Goal: Information Seeking & Learning: Learn about a topic

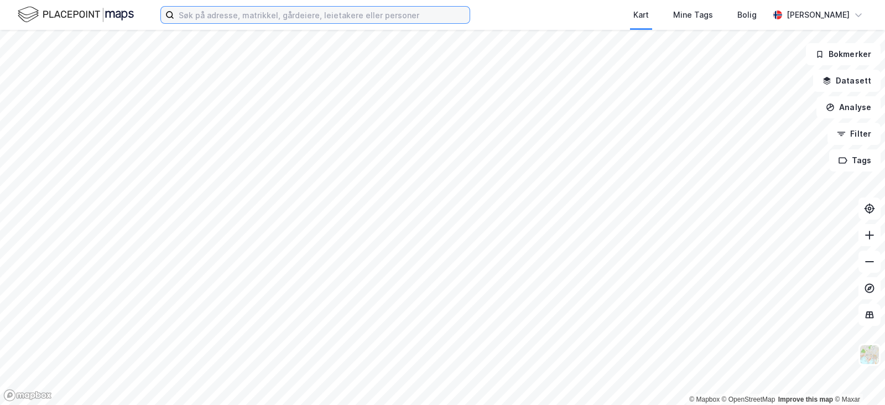
click at [310, 20] on input at bounding box center [321, 15] width 295 height 17
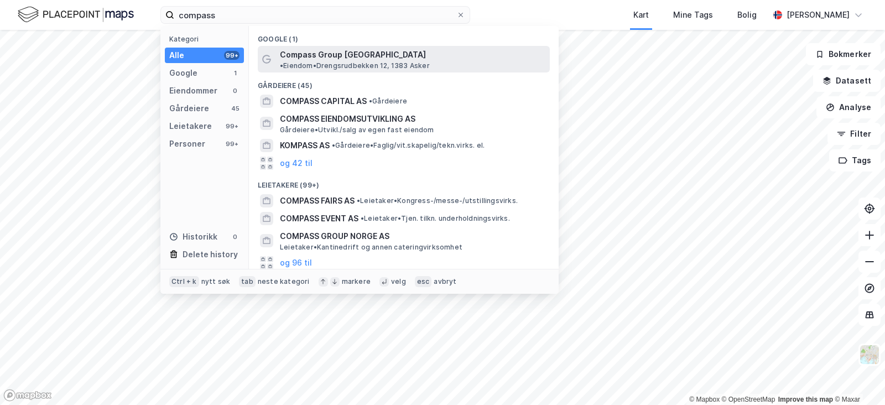
click at [351, 48] on span "Compass Group [GEOGRAPHIC_DATA]" at bounding box center [353, 54] width 146 height 13
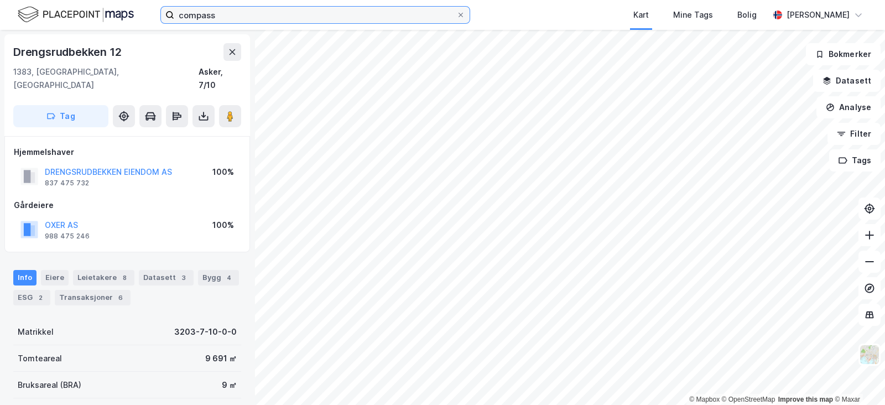
click at [320, 14] on input "compass" at bounding box center [315, 15] width 282 height 17
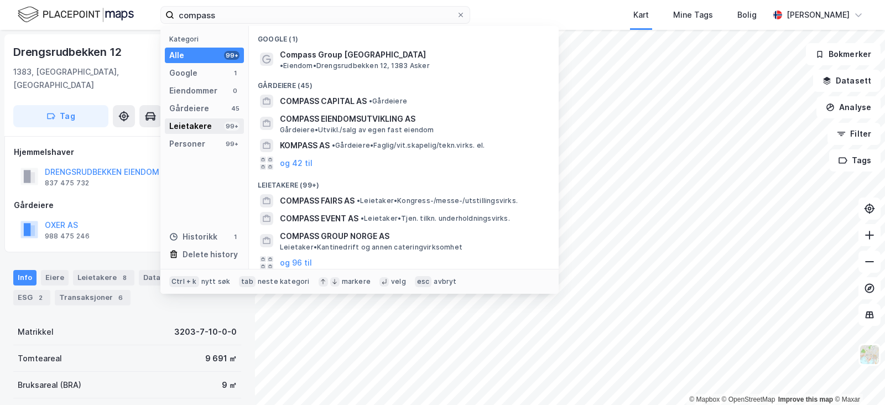
click at [214, 121] on div "Leietakere 99+" at bounding box center [204, 125] width 79 height 15
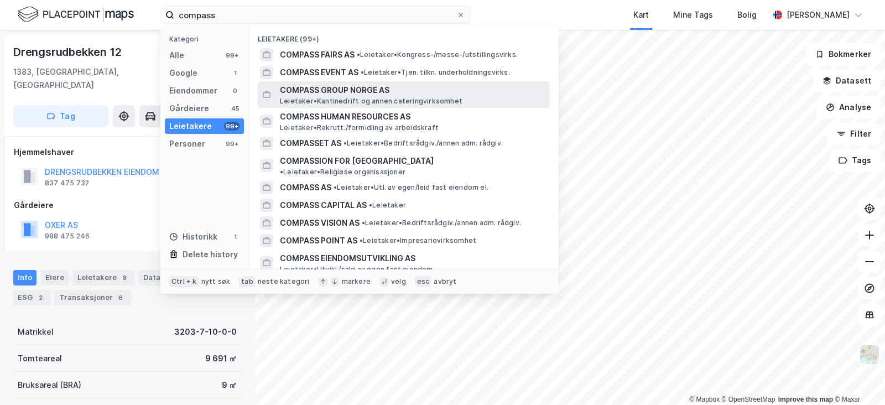
click at [407, 92] on span "COMPASS GROUP NORGE AS" at bounding box center [412, 89] width 265 height 13
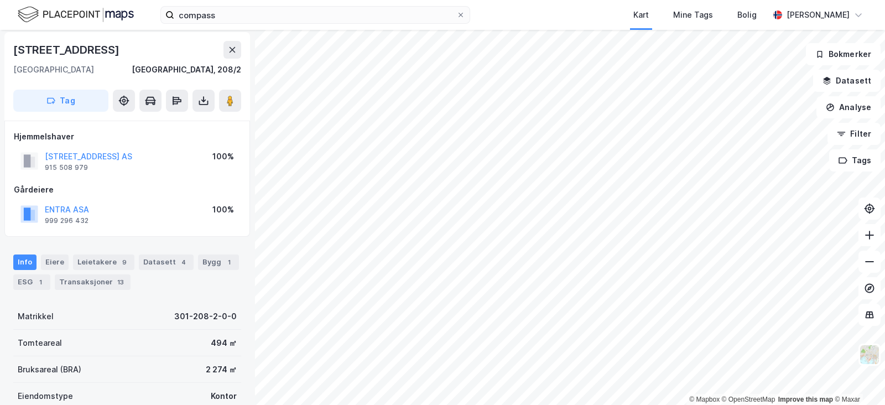
scroll to position [69, 0]
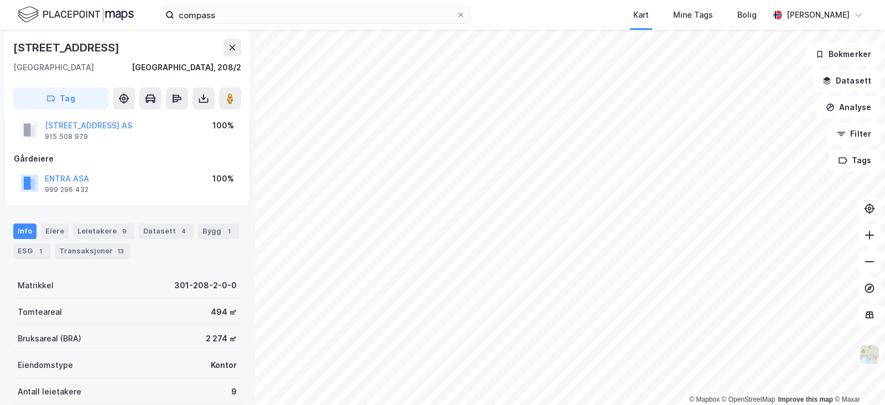
click at [130, 232] on div "Info [PERSON_NAME] 9 Datasett 4 Bygg 1 ESG 1 Transaksjoner 13" at bounding box center [127, 240] width 228 height 35
click at [122, 229] on div "9" at bounding box center [124, 231] width 11 height 11
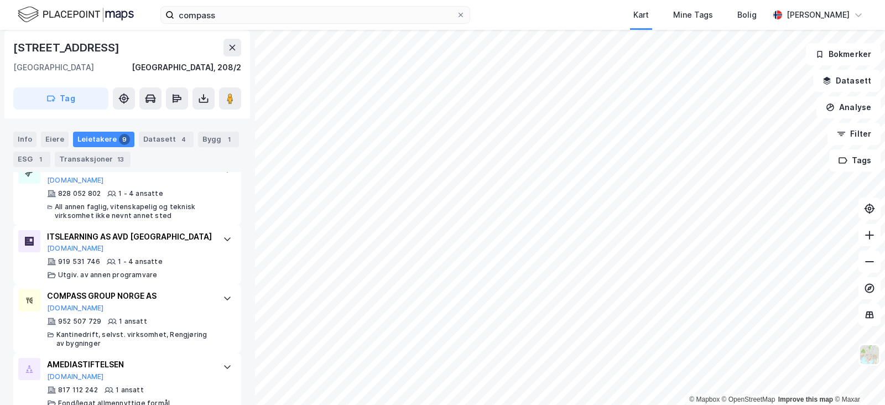
scroll to position [724, 0]
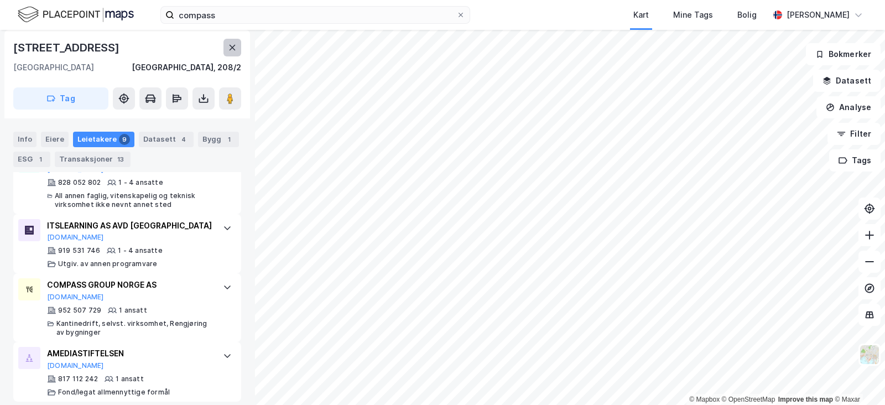
click at [227, 47] on button at bounding box center [232, 48] width 18 height 18
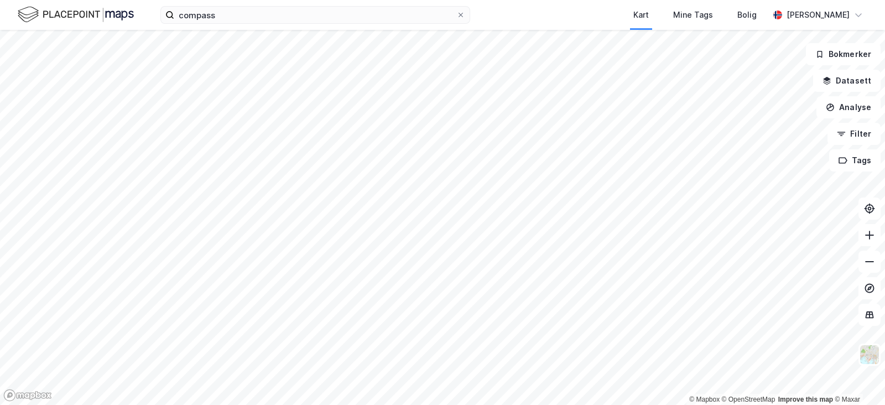
click at [257, 25] on div "compass Kart Mine Tags Bolig [PERSON_NAME]" at bounding box center [442, 15] width 885 height 30
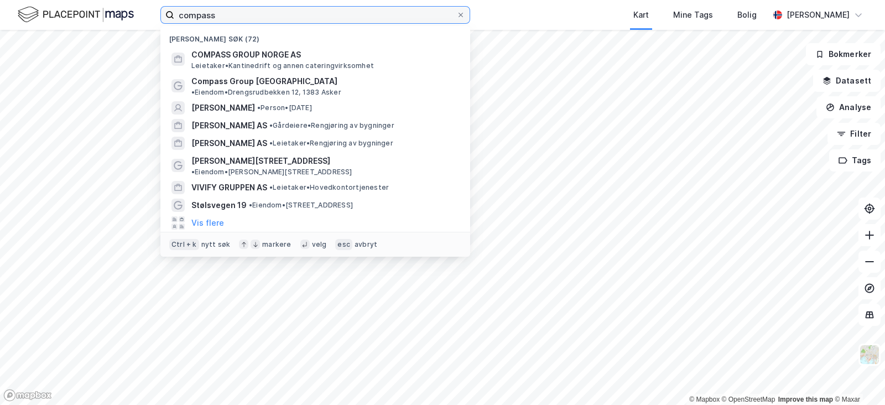
click at [257, 21] on input "compass" at bounding box center [315, 15] width 282 height 17
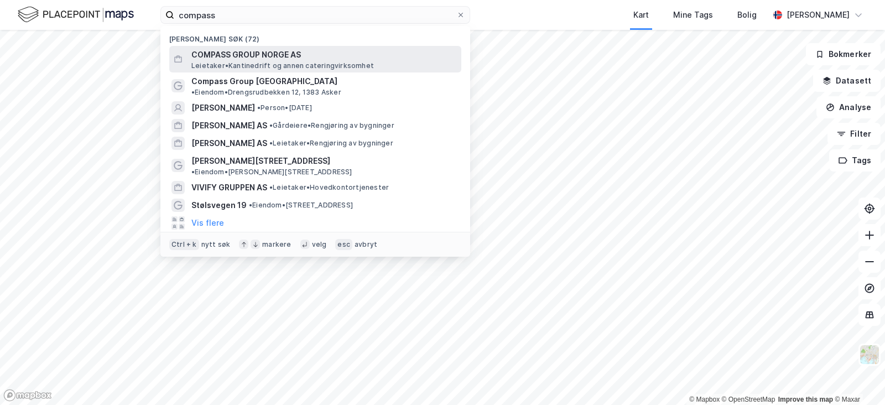
click at [256, 65] on span "Leietaker • Kantinedrift og annen cateringvirksomhet" at bounding box center [282, 65] width 182 height 9
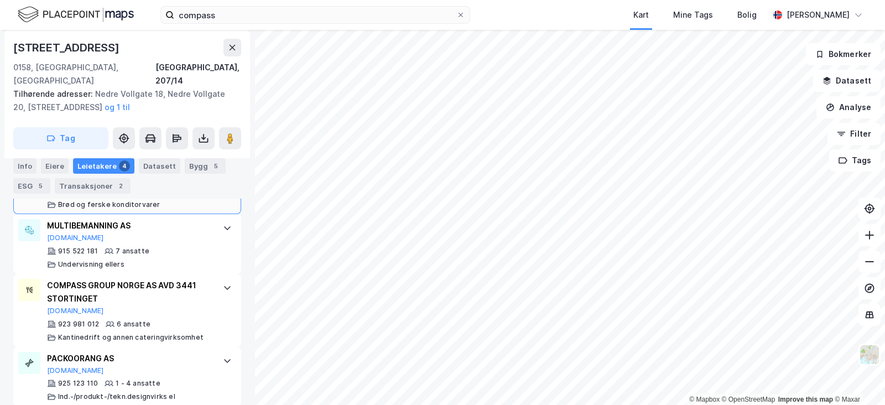
scroll to position [426, 0]
click at [237, 54] on button at bounding box center [232, 48] width 18 height 18
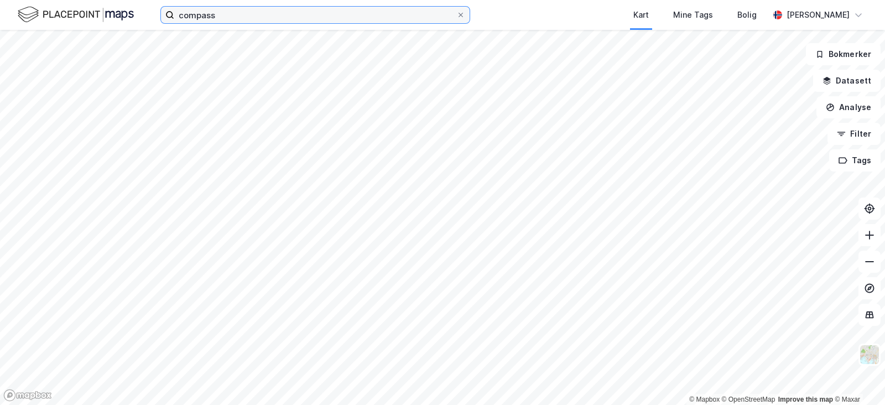
click at [246, 18] on input "compass" at bounding box center [315, 15] width 282 height 17
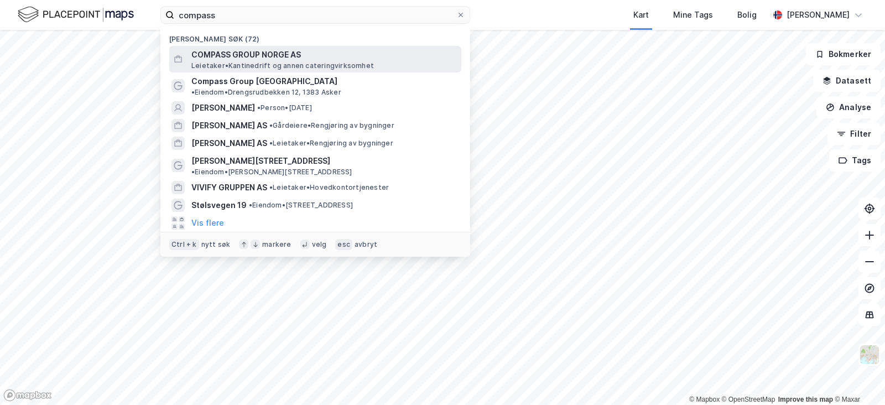
click at [332, 61] on span "Leietaker • Kantinedrift og annen cateringvirksomhet" at bounding box center [282, 65] width 182 height 9
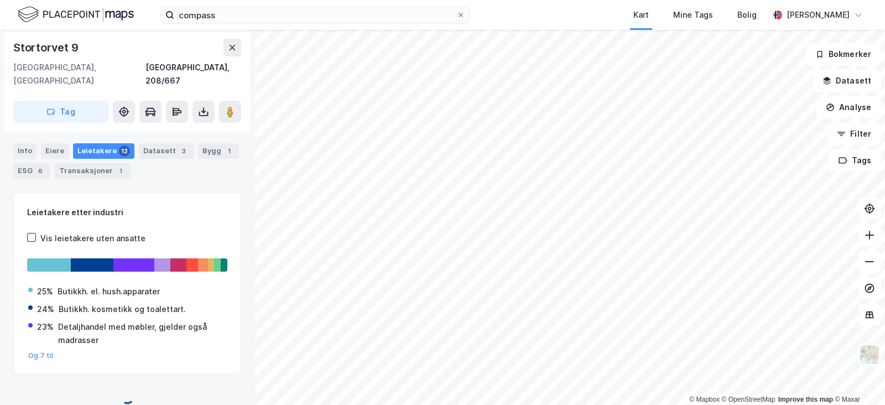
scroll to position [162, 0]
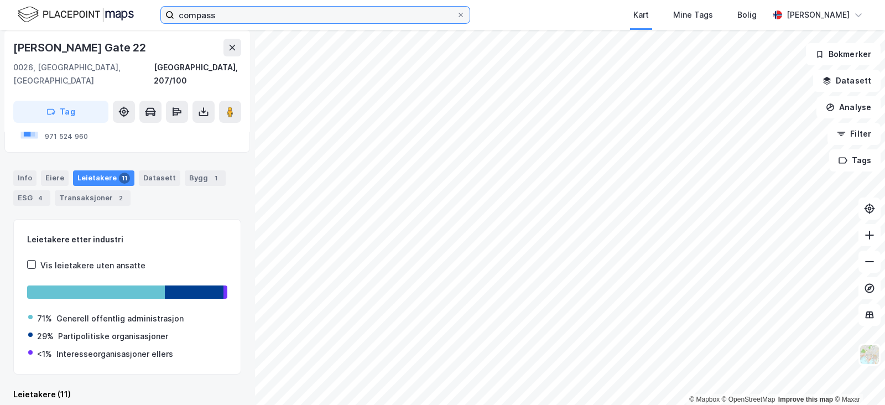
click at [252, 7] on input "compass" at bounding box center [315, 15] width 282 height 17
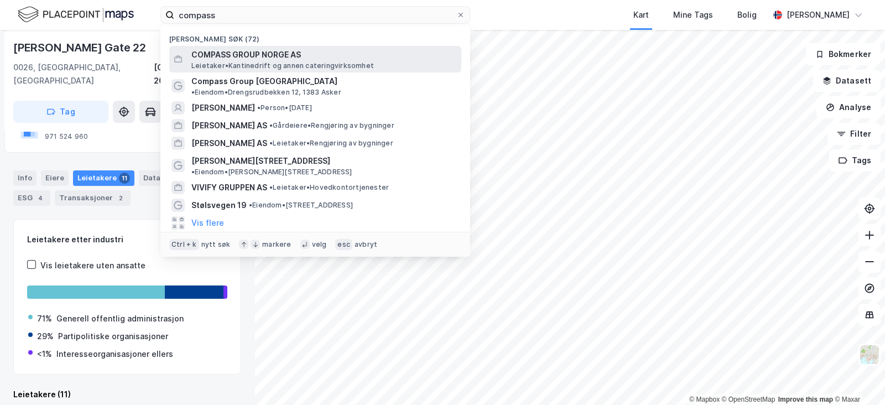
click at [265, 65] on span "Leietaker • Kantinedrift og annen cateringvirksomhet" at bounding box center [282, 65] width 182 height 9
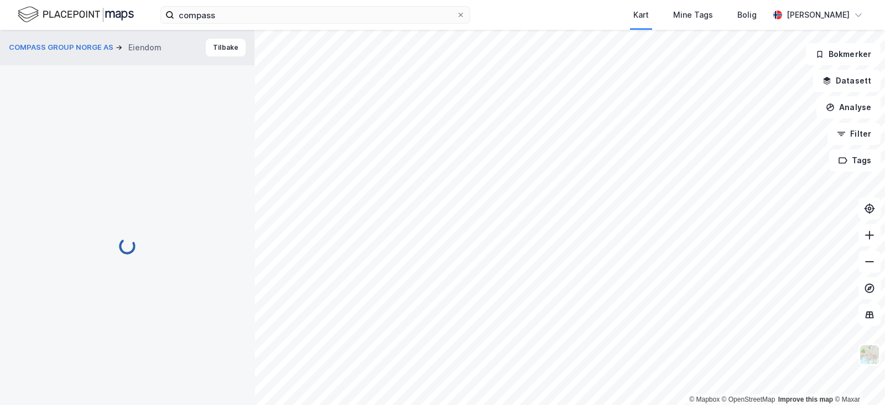
scroll to position [100, 0]
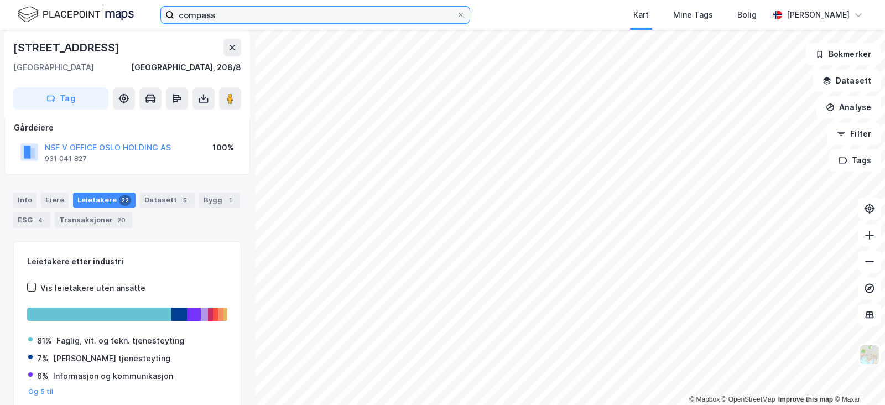
click at [223, 22] on input "compass" at bounding box center [315, 15] width 282 height 17
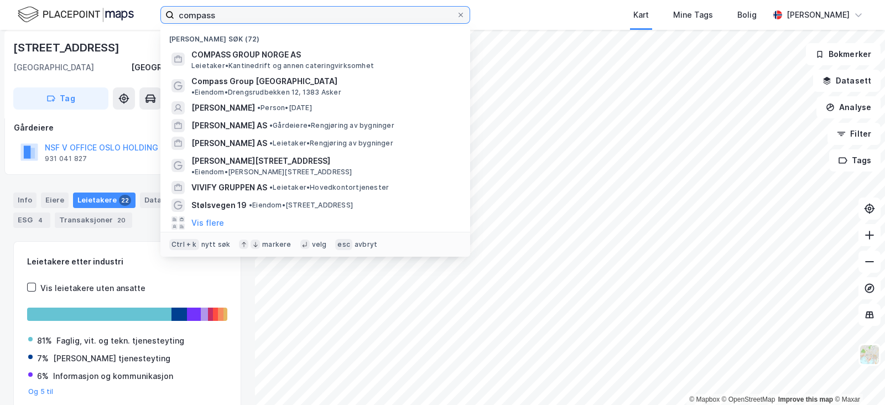
click at [223, 22] on input "compass" at bounding box center [315, 15] width 282 height 17
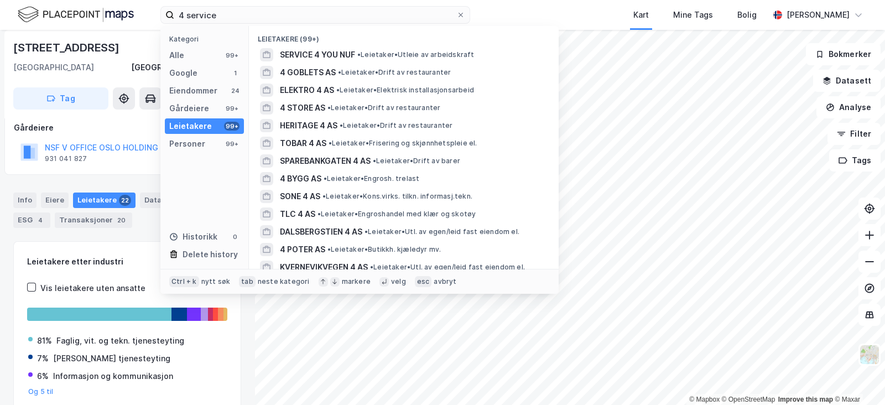
click at [201, 165] on div "Kategori Alle 99+ Google 1 Eiendommer 24 Gårdeiere 99+ Leietakere 99+ Personer …" at bounding box center [204, 147] width 88 height 243
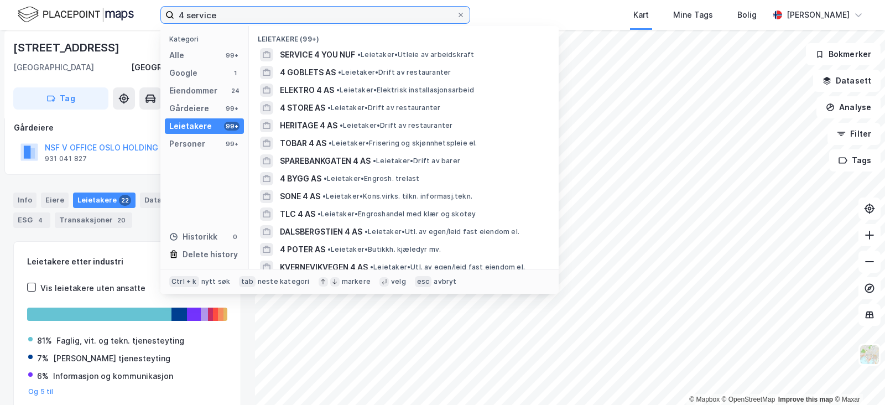
click at [286, 15] on input "4 service" at bounding box center [315, 15] width 282 height 17
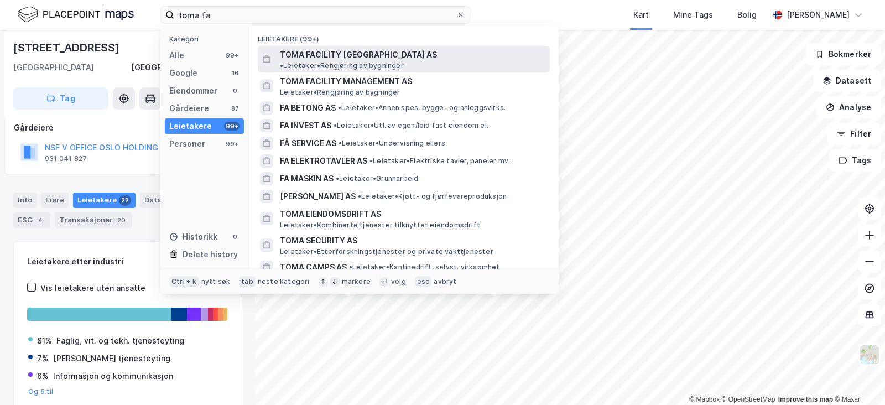
click at [362, 59] on span "TOMA FACILITY [GEOGRAPHIC_DATA] AS" at bounding box center [358, 54] width 157 height 13
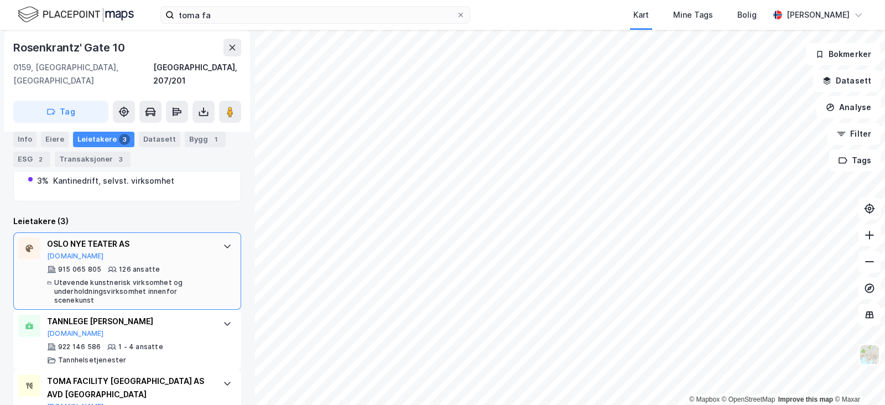
scroll to position [369, 0]
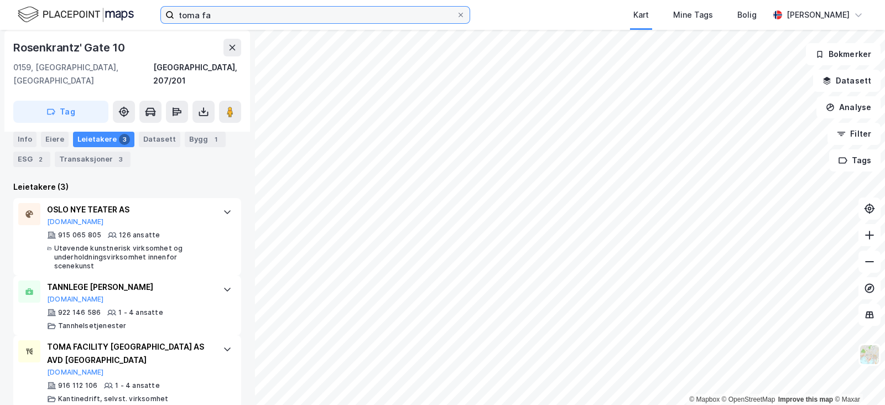
click at [227, 13] on input "toma fa" at bounding box center [315, 15] width 282 height 17
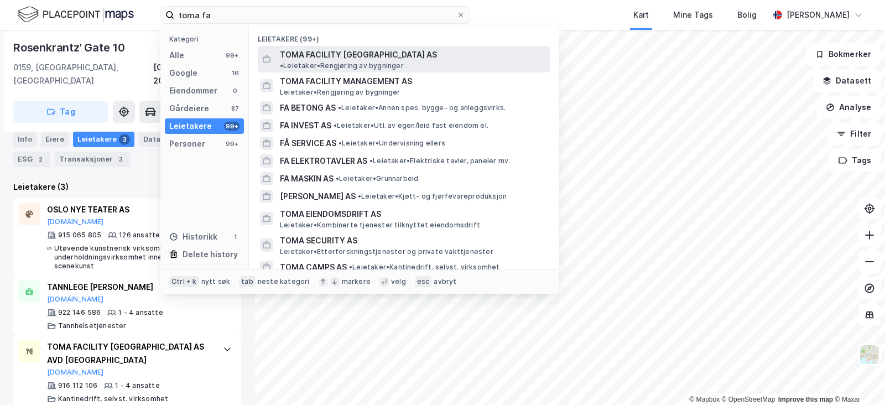
click at [292, 54] on span "TOMA FACILITY [GEOGRAPHIC_DATA] AS" at bounding box center [358, 54] width 157 height 13
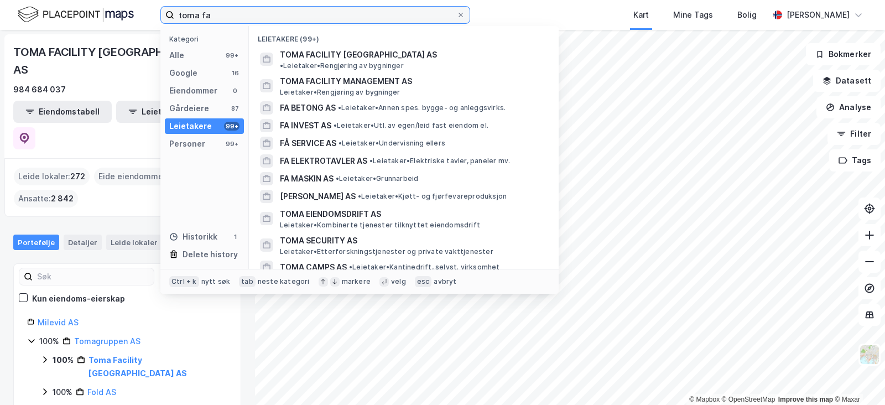
click at [224, 11] on input "toma fa" at bounding box center [315, 15] width 282 height 17
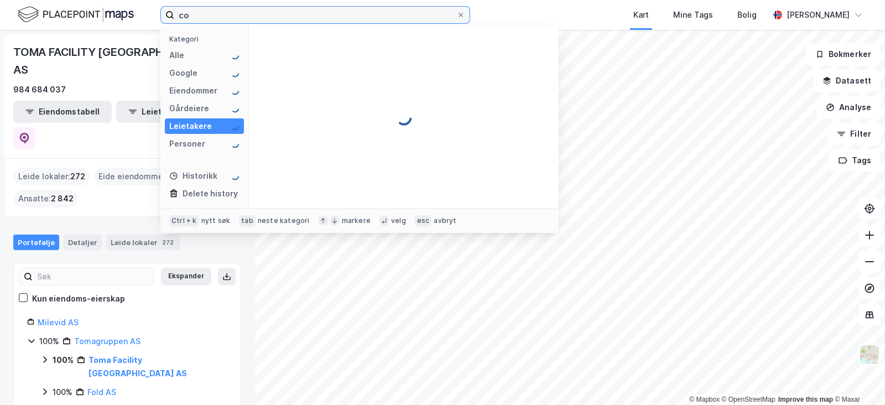
type input "c"
type input "k"
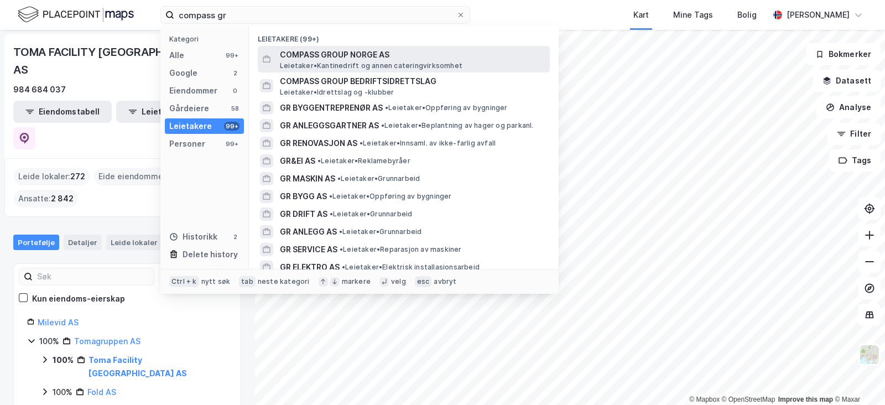
click at [434, 52] on span "COMPASS GROUP NORGE AS" at bounding box center [412, 54] width 265 height 13
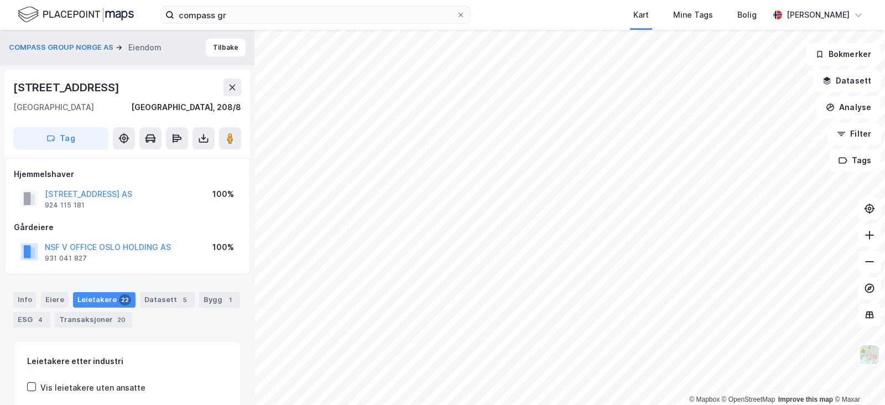
scroll to position [149, 0]
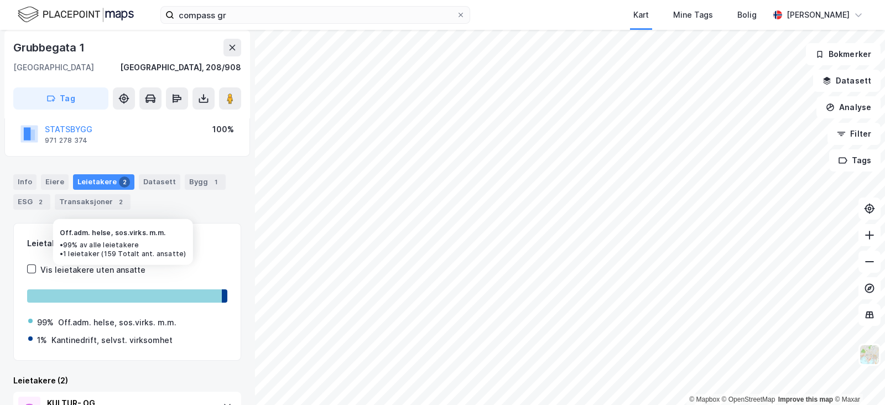
scroll to position [256, 0]
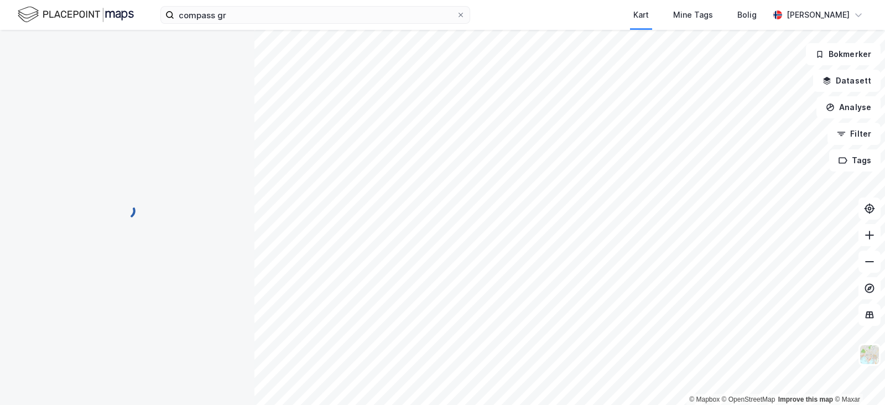
scroll to position [127, 0]
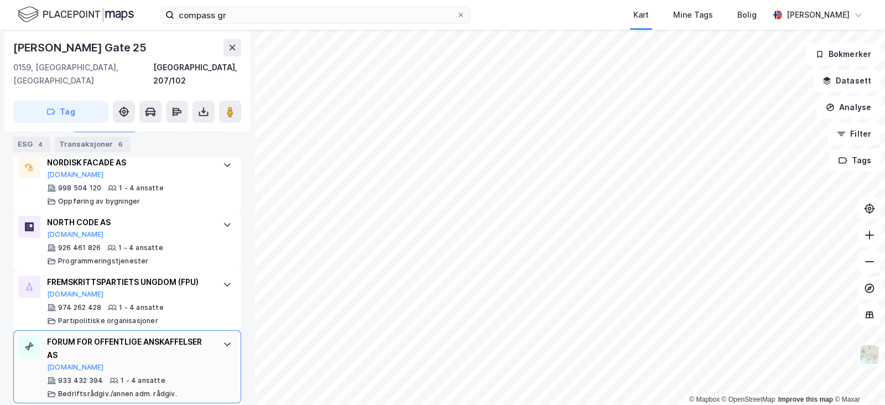
scroll to position [2209, 0]
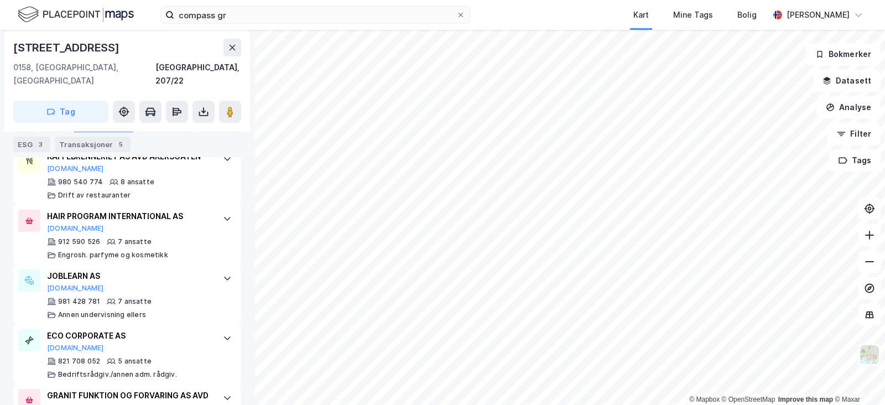
scroll to position [1111, 0]
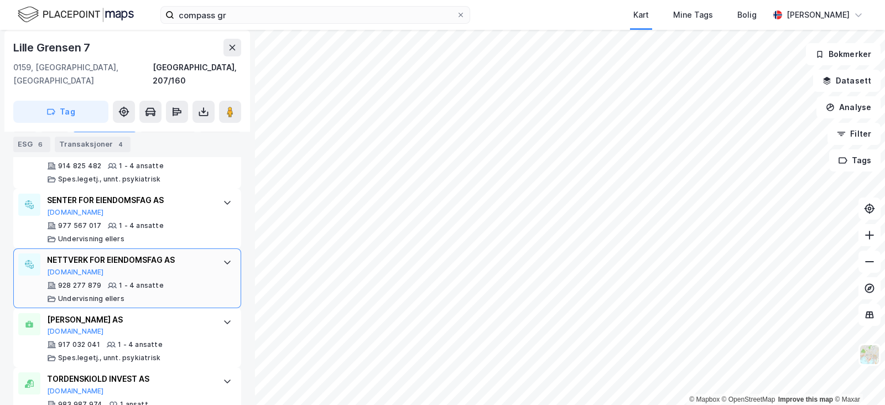
scroll to position [1388, 0]
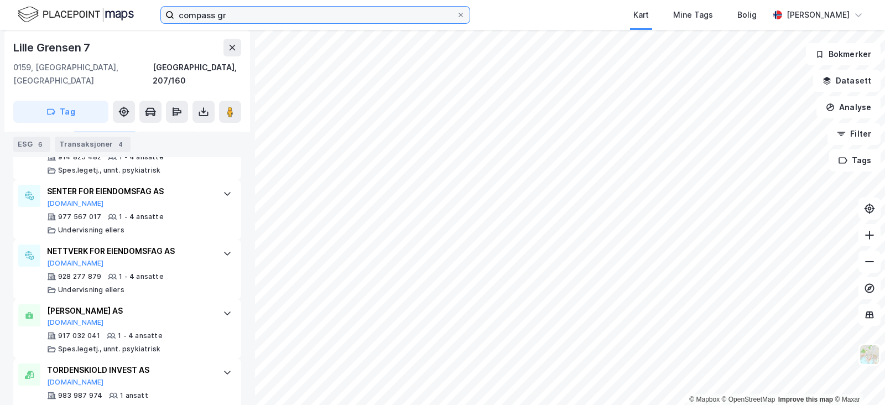
click at [285, 20] on input "compass gr" at bounding box center [315, 15] width 282 height 17
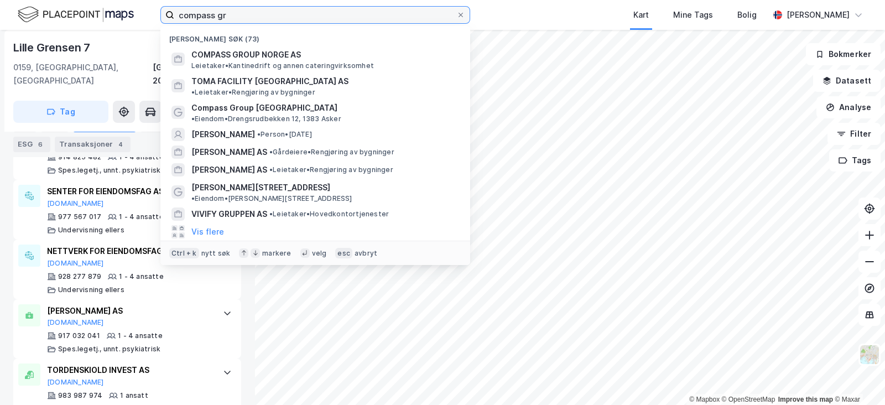
click at [285, 20] on input "compass gr" at bounding box center [315, 15] width 282 height 17
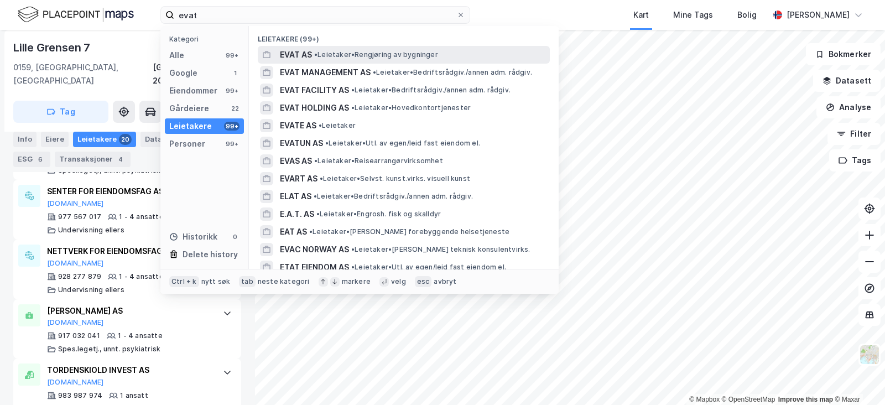
click at [375, 56] on span "• Leietaker • Rengjøring av bygninger" at bounding box center [376, 54] width 124 height 9
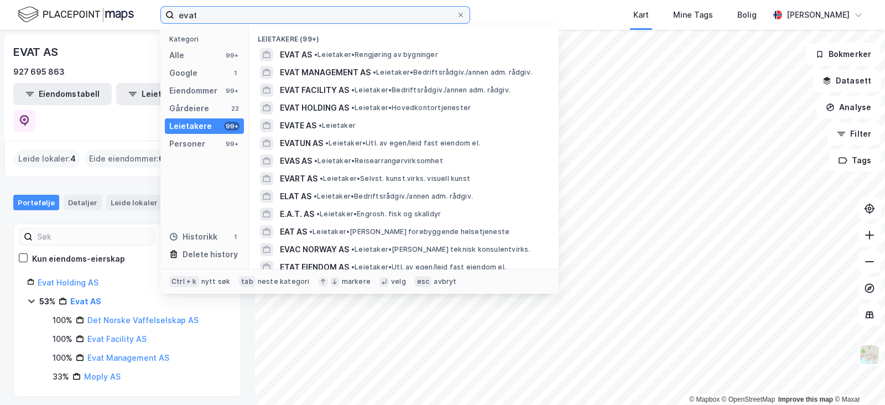
click at [256, 23] on input "evat" at bounding box center [315, 15] width 282 height 17
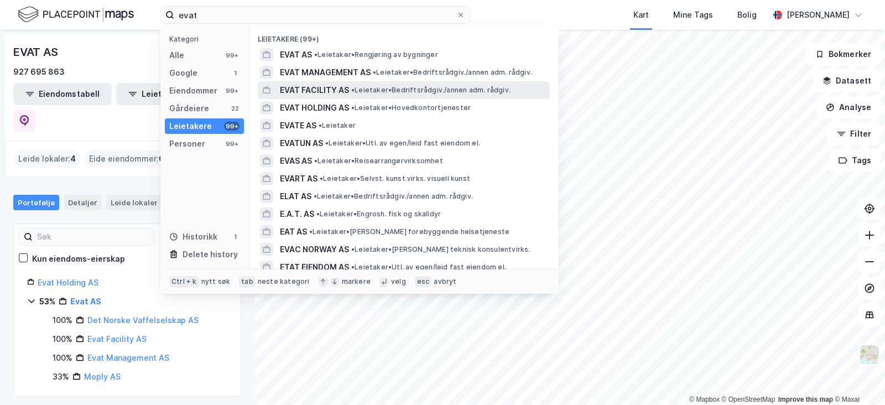
click at [380, 90] on span "• Leietaker • Bedriftsrådgiv./annen adm. rådgiv." at bounding box center [430, 90] width 159 height 9
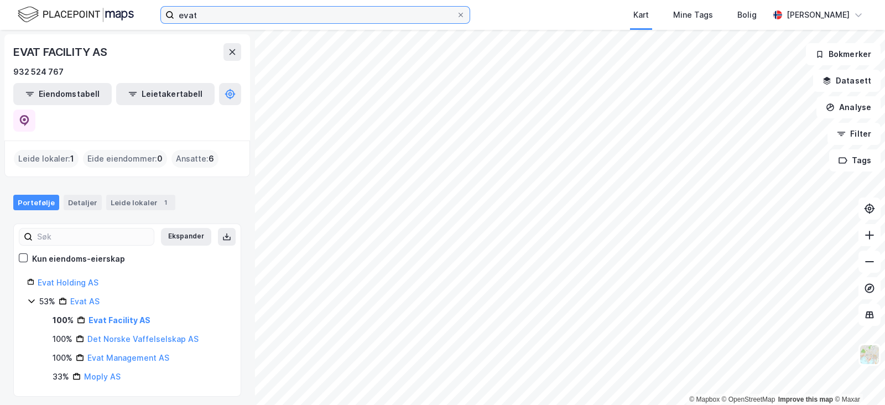
click at [224, 14] on input "evat" at bounding box center [315, 15] width 282 height 17
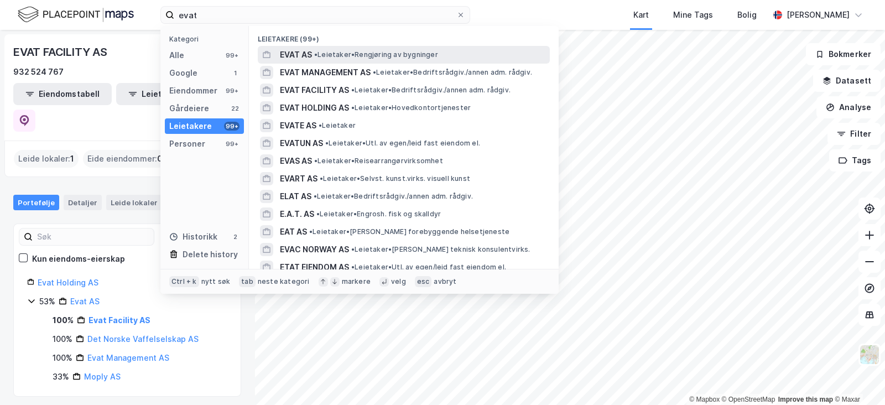
click at [442, 51] on div "EVAT AS • Leietaker • Rengjøring av bygninger" at bounding box center [414, 54] width 268 height 13
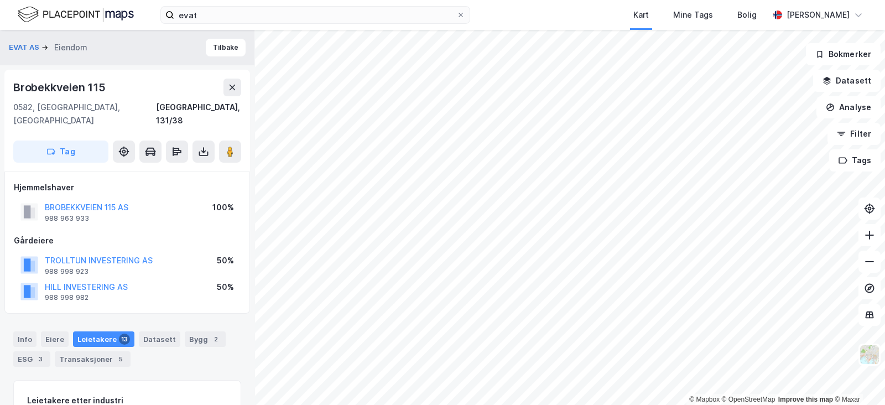
scroll to position [188, 0]
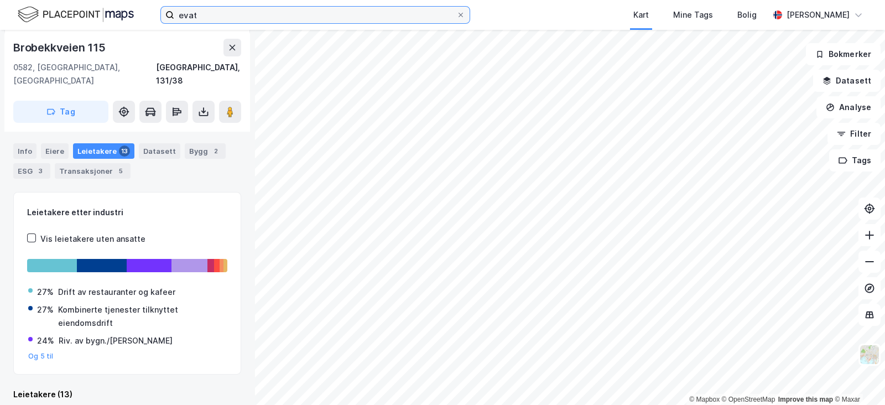
click at [281, 22] on input "evat" at bounding box center [315, 15] width 282 height 17
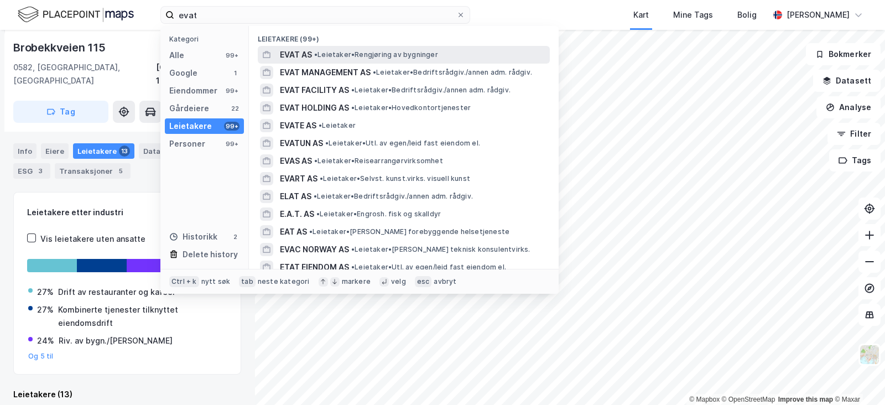
click at [352, 57] on span "• Leietaker • Rengjøring av bygninger" at bounding box center [376, 54] width 124 height 9
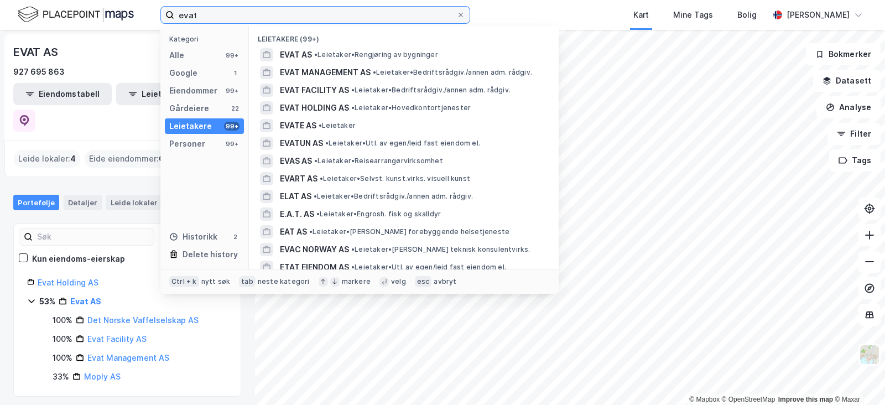
click at [235, 19] on input "evat" at bounding box center [315, 15] width 282 height 17
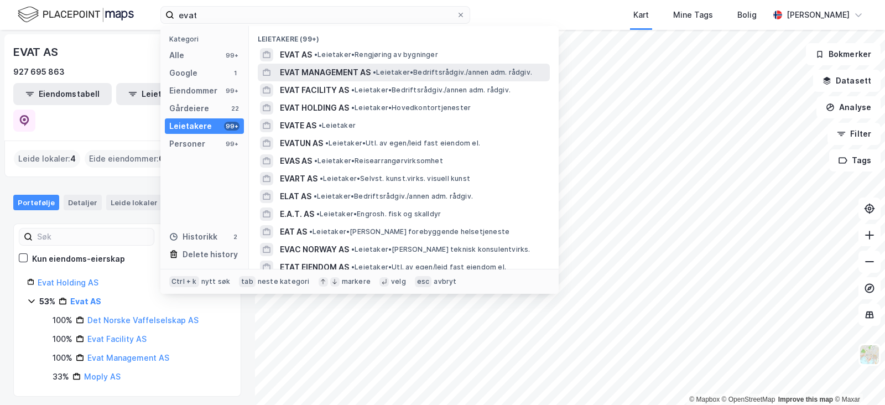
click at [297, 73] on span "EVAT MANAGEMENT AS" at bounding box center [325, 72] width 91 height 13
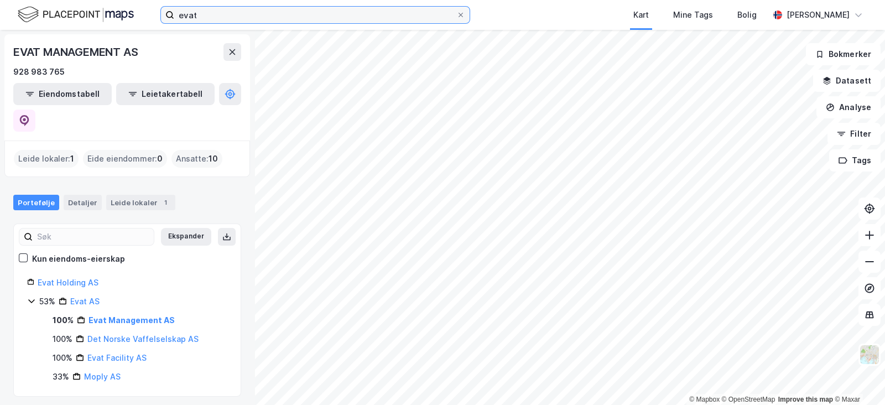
click at [252, 20] on input "evat" at bounding box center [315, 15] width 282 height 17
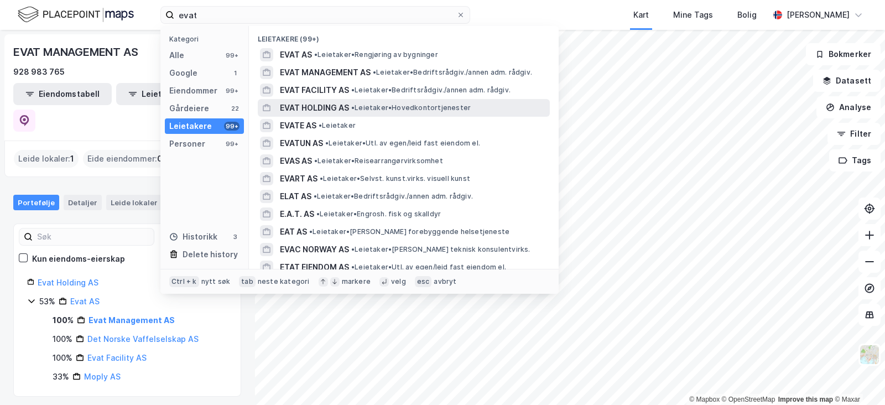
click at [347, 103] on span "EVAT HOLDING AS" at bounding box center [314, 107] width 69 height 13
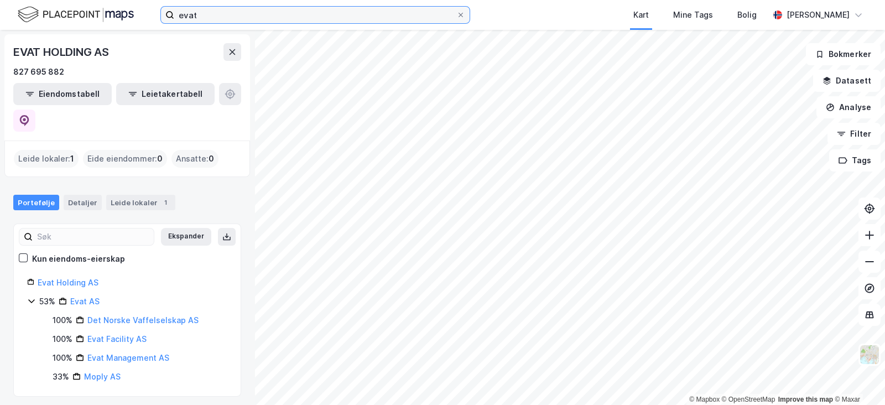
click at [274, 18] on input "evat" at bounding box center [315, 15] width 282 height 17
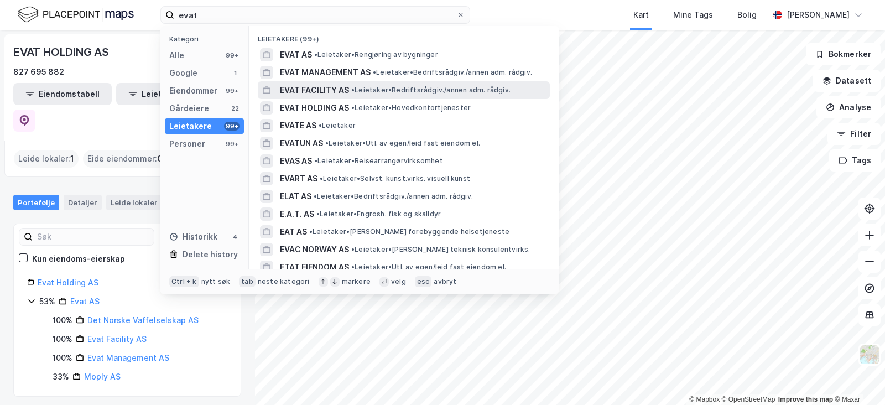
click at [376, 91] on span "• Leietaker • Bedriftsrådgiv./annen adm. rådgiv." at bounding box center [430, 90] width 159 height 9
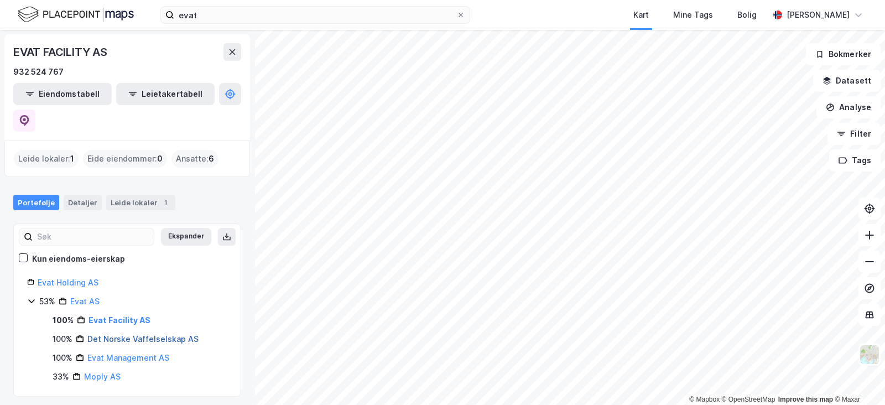
click at [123, 334] on link "Det Norske Vaffelselskap AS" at bounding box center [142, 338] width 111 height 9
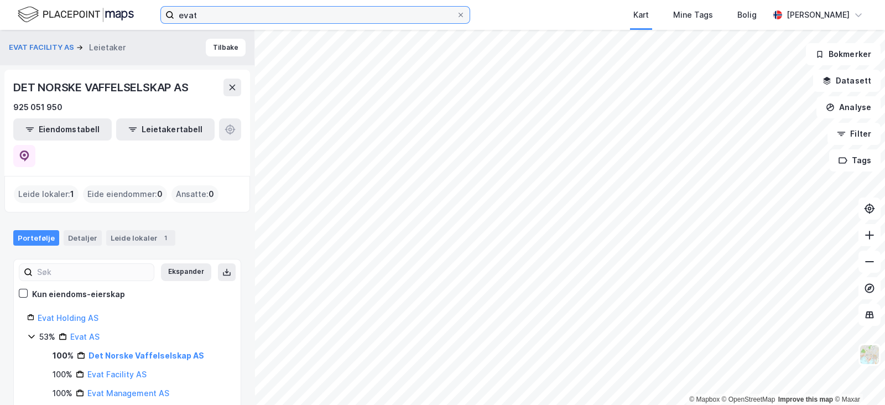
click at [250, 18] on input "evat" at bounding box center [315, 15] width 282 height 17
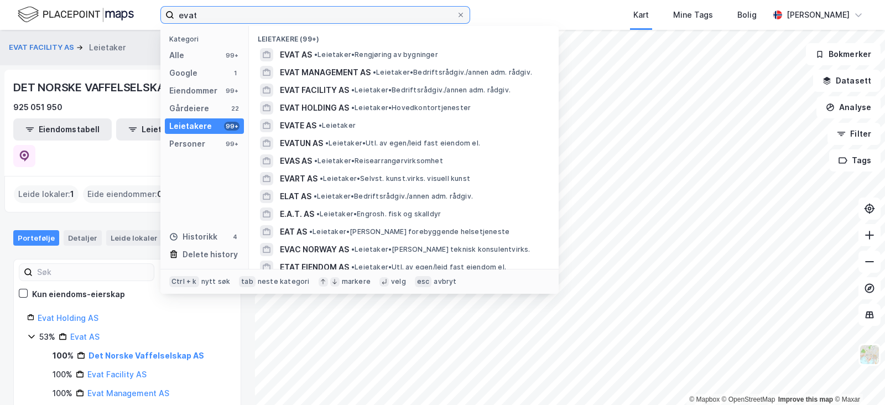
click at [250, 18] on input "evat" at bounding box center [315, 15] width 282 height 17
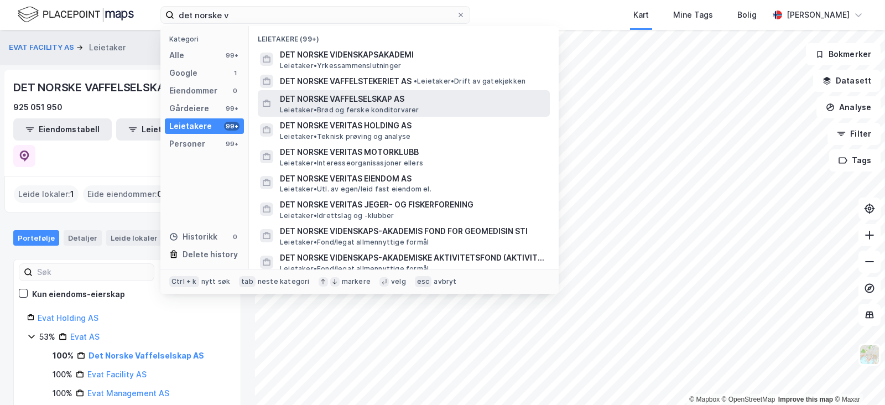
click at [389, 103] on span "DET NORSKE VAFFELSELSKAP AS" at bounding box center [412, 98] width 265 height 13
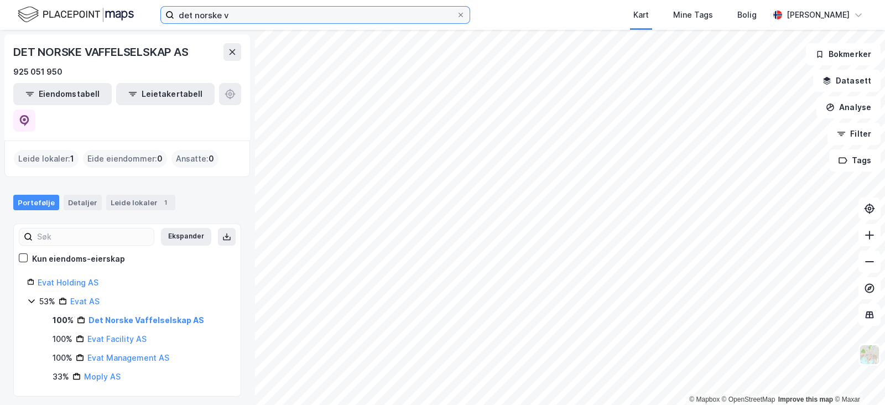
click at [376, 22] on input "det norske v" at bounding box center [315, 15] width 282 height 17
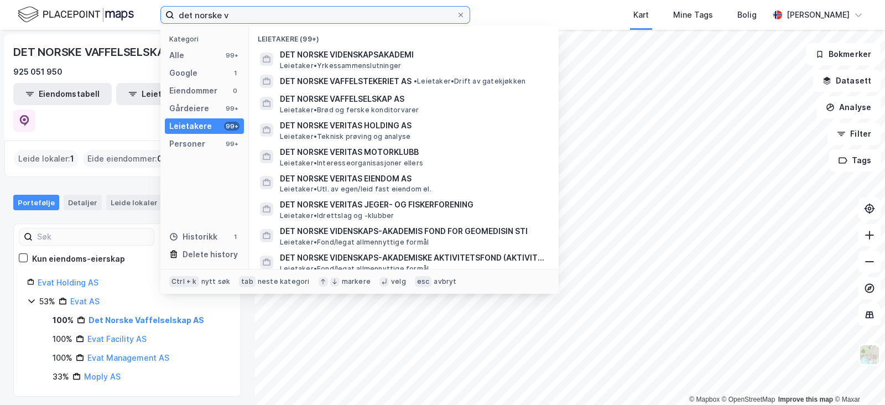
click at [376, 22] on input "det norske v" at bounding box center [315, 15] width 282 height 17
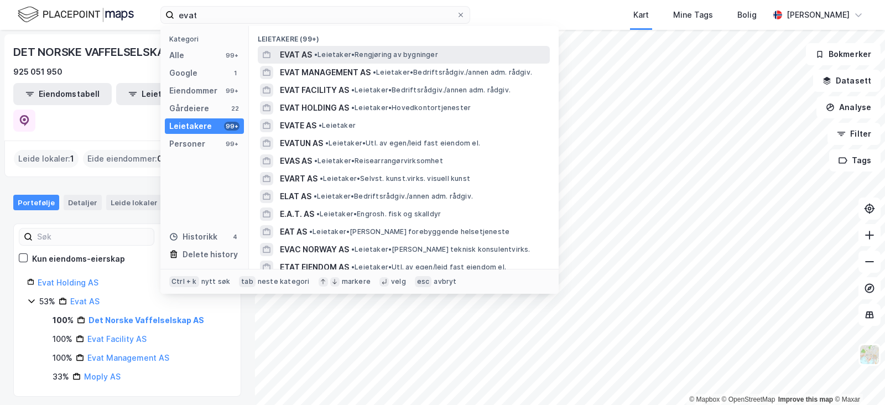
click at [390, 53] on span "• Leietaker • Rengjøring av bygninger" at bounding box center [376, 54] width 124 height 9
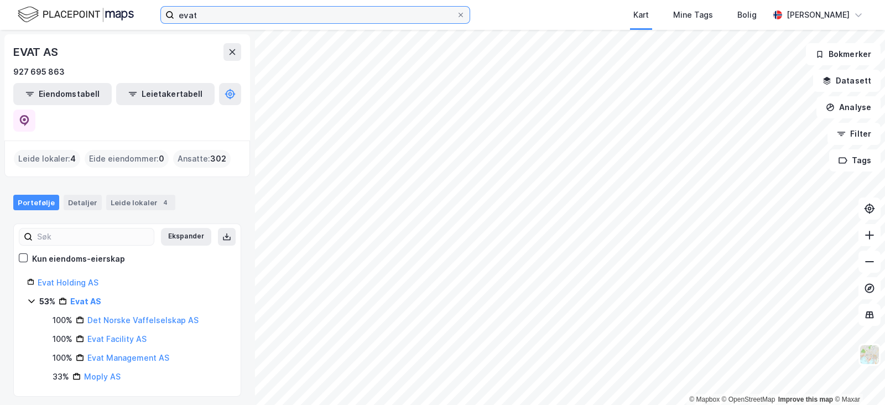
click at [253, 9] on input "evat" at bounding box center [315, 15] width 282 height 17
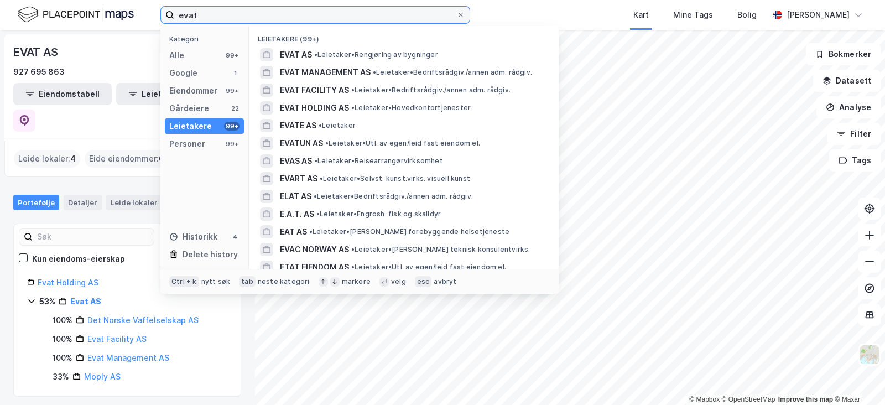
click at [253, 9] on input "evat" at bounding box center [315, 15] width 282 height 17
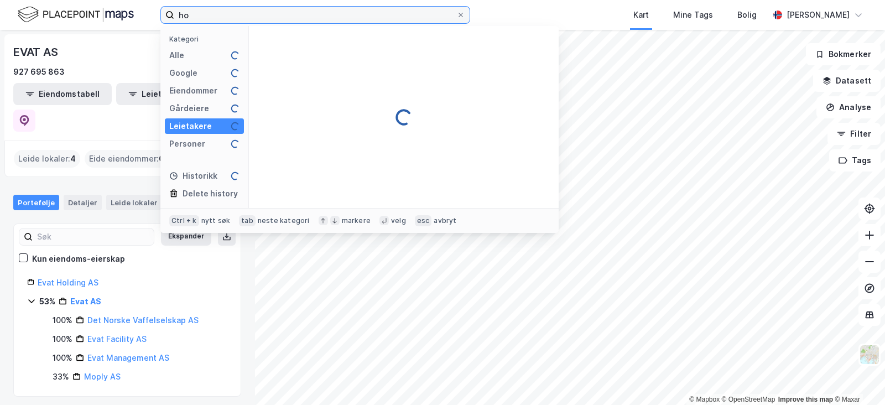
type input "h"
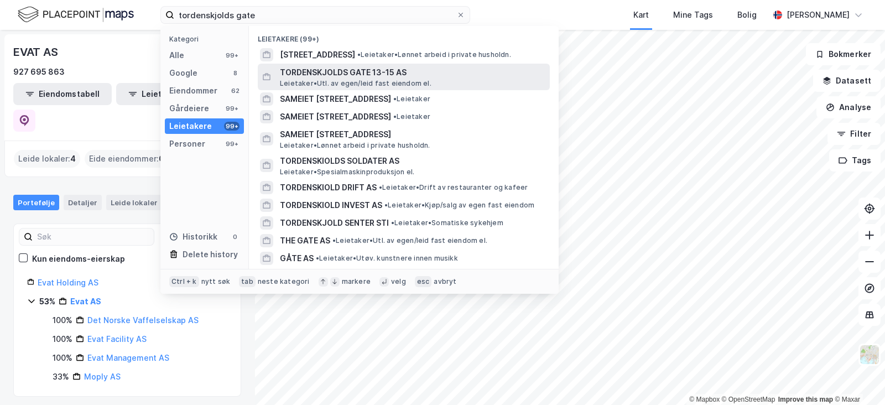
click at [410, 73] on span "TORDENSKJOLDS GATE 13-15 AS" at bounding box center [412, 72] width 265 height 13
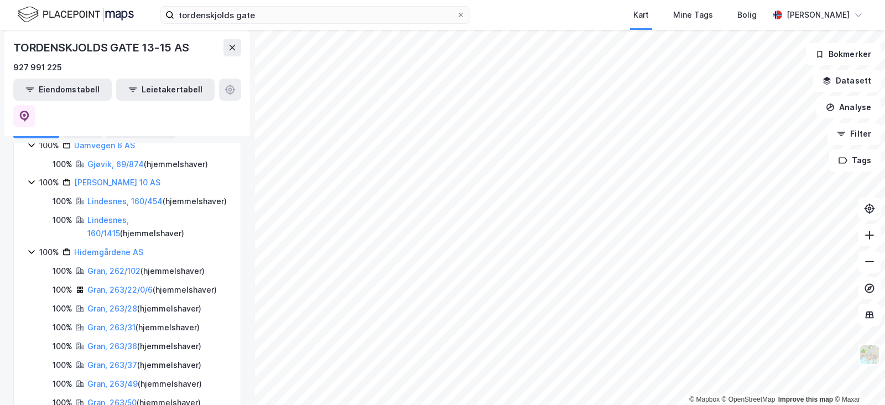
scroll to position [207, 0]
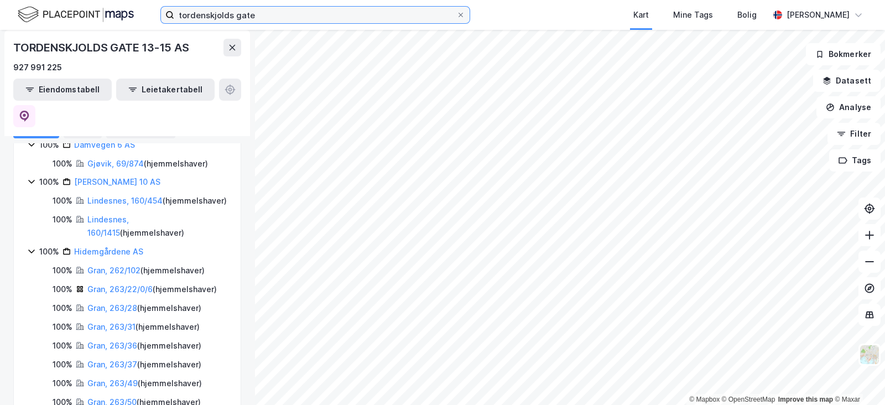
click at [281, 15] on input "tordenskjolds gate" at bounding box center [315, 15] width 282 height 17
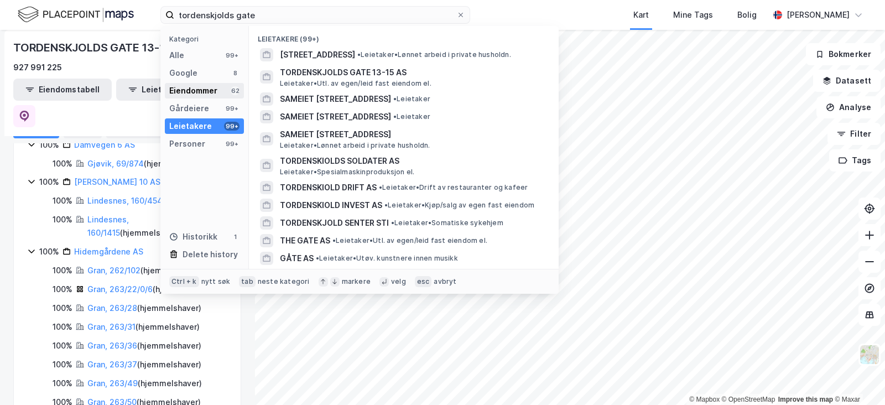
click at [194, 90] on div "Eiendommer" at bounding box center [193, 90] width 48 height 13
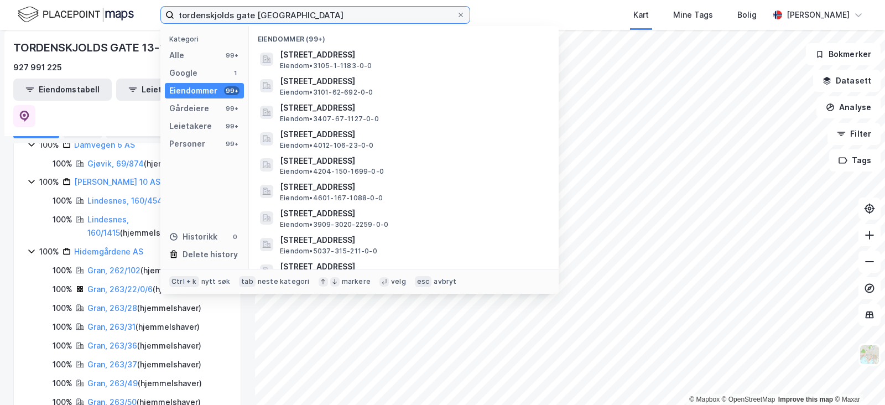
click at [279, 17] on input "tordenskjolds gate [GEOGRAPHIC_DATA]" at bounding box center [315, 15] width 282 height 17
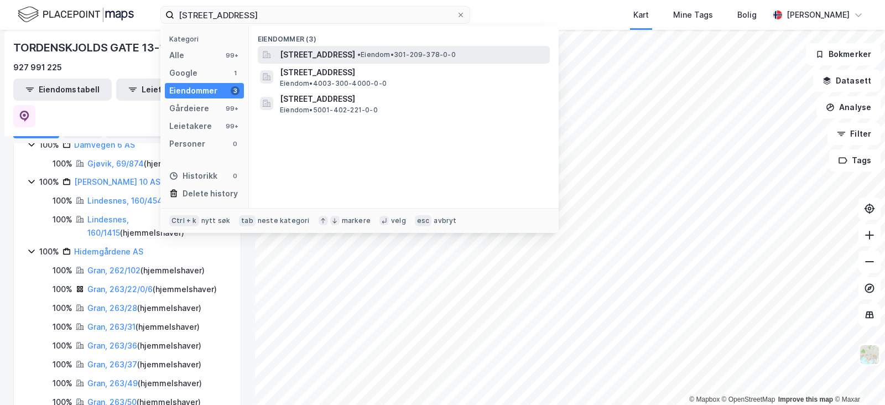
click at [364, 47] on div "[STREET_ADDRESS] • Eiendom • 301-209-378-0-0" at bounding box center [404, 55] width 292 height 18
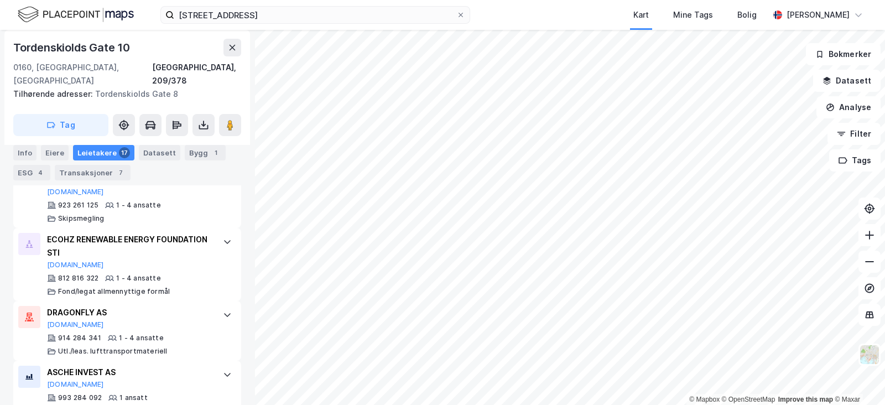
scroll to position [1223, 0]
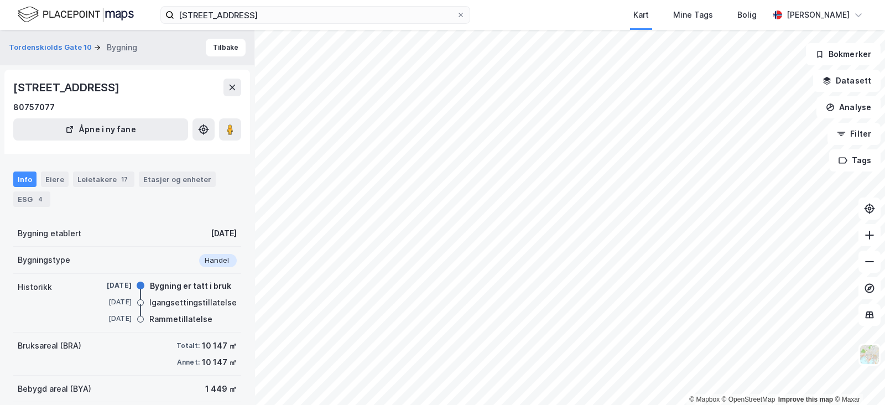
scroll to position [92, 0]
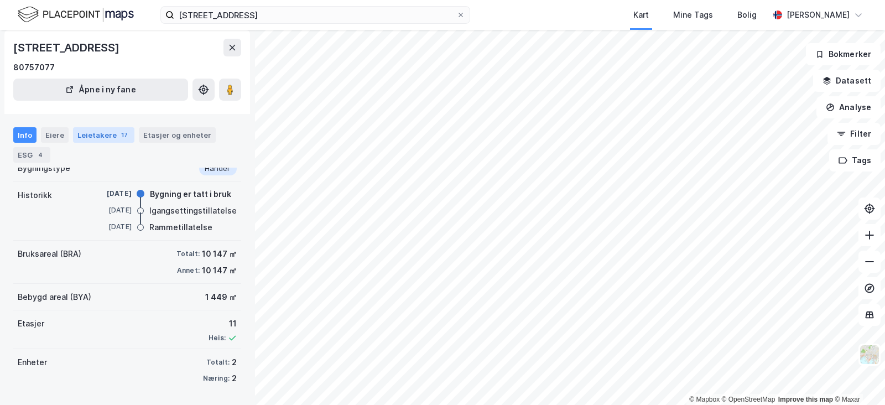
click at [119, 138] on div "17" at bounding box center [124, 134] width 11 height 11
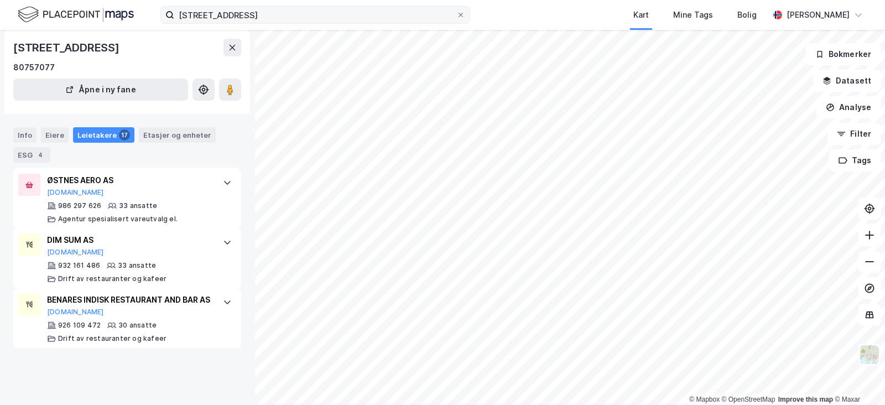
scroll to position [450, 0]
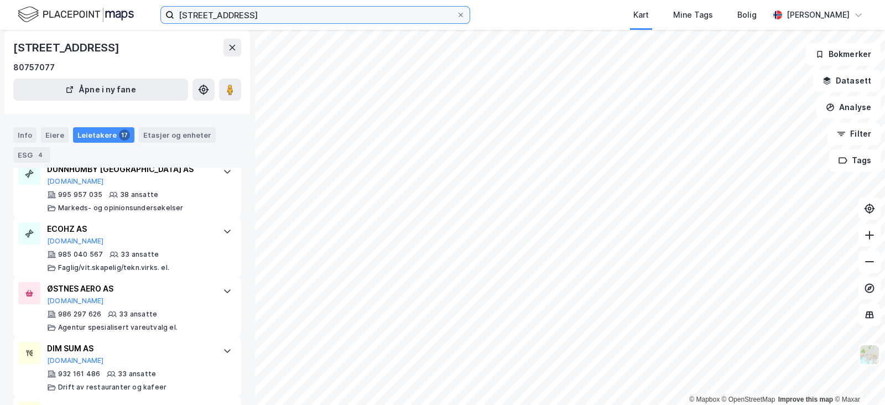
click at [283, 20] on input "[STREET_ADDRESS]" at bounding box center [315, 15] width 282 height 17
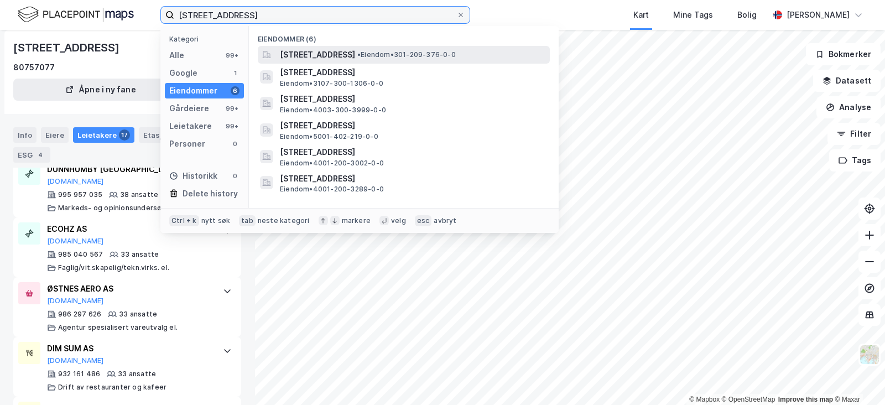
type input "[STREET_ADDRESS]"
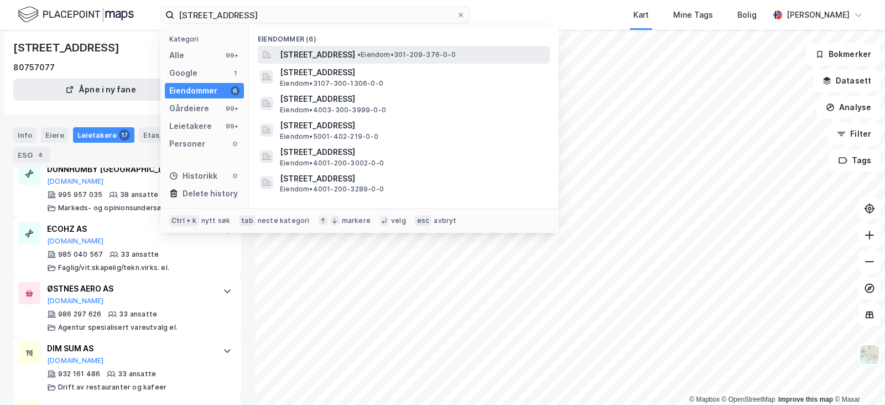
click at [355, 53] on span "[STREET_ADDRESS]" at bounding box center [317, 54] width 75 height 13
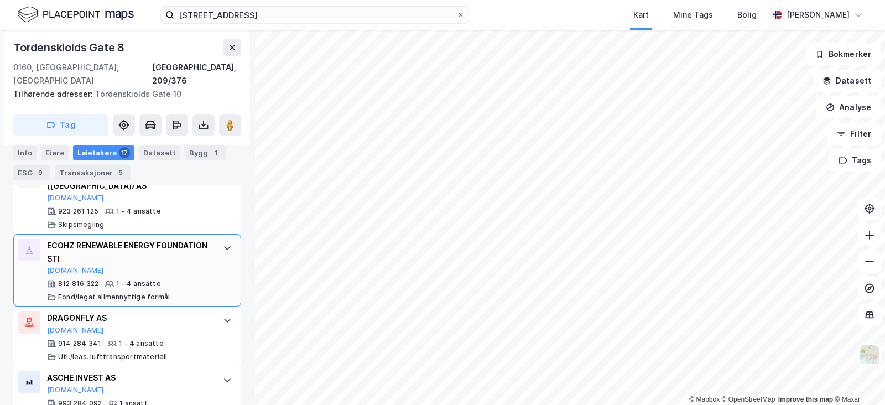
scroll to position [1170, 0]
